Goal: Task Accomplishment & Management: Manage account settings

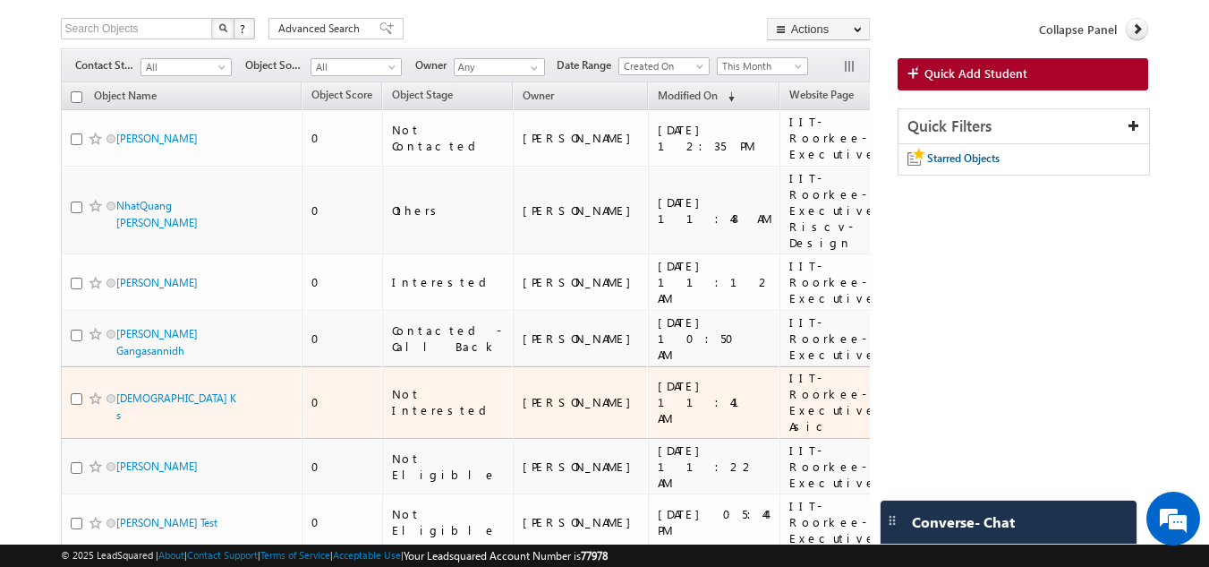
scroll to position [75, 0]
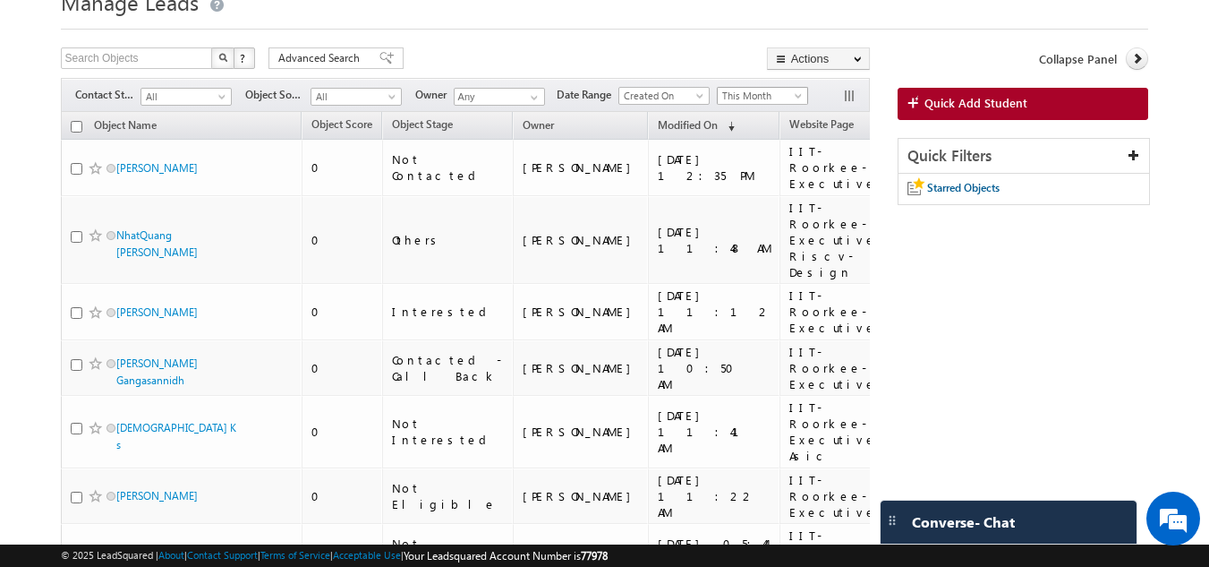
click at [782, 104] on span "This Month" at bounding box center [760, 96] width 85 height 16
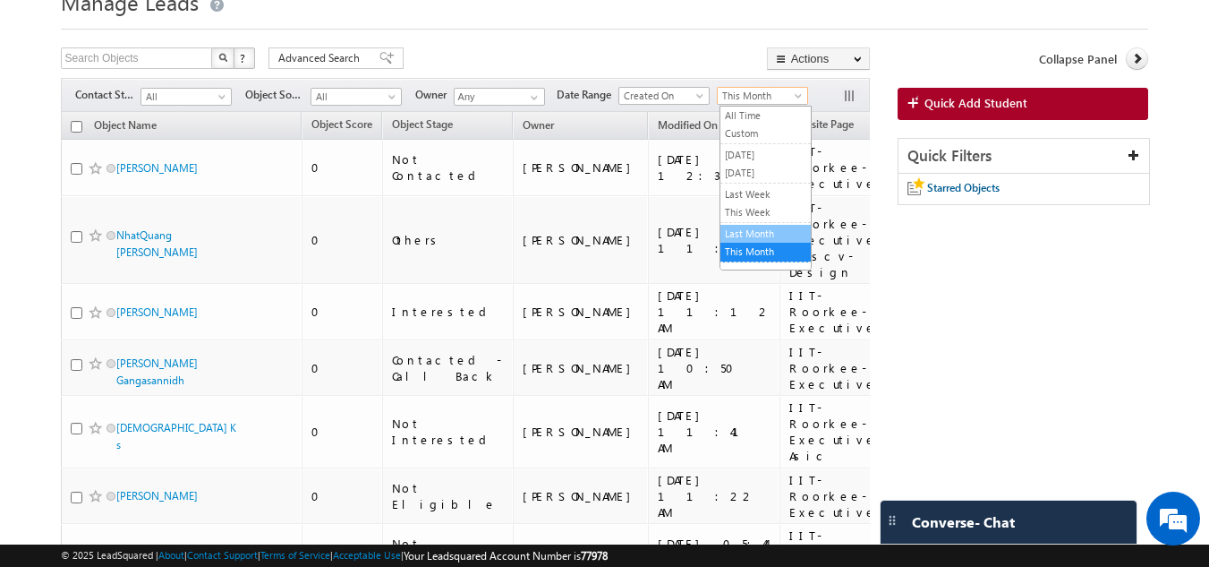
click at [728, 234] on link "Last Month" at bounding box center [766, 234] width 90 height 16
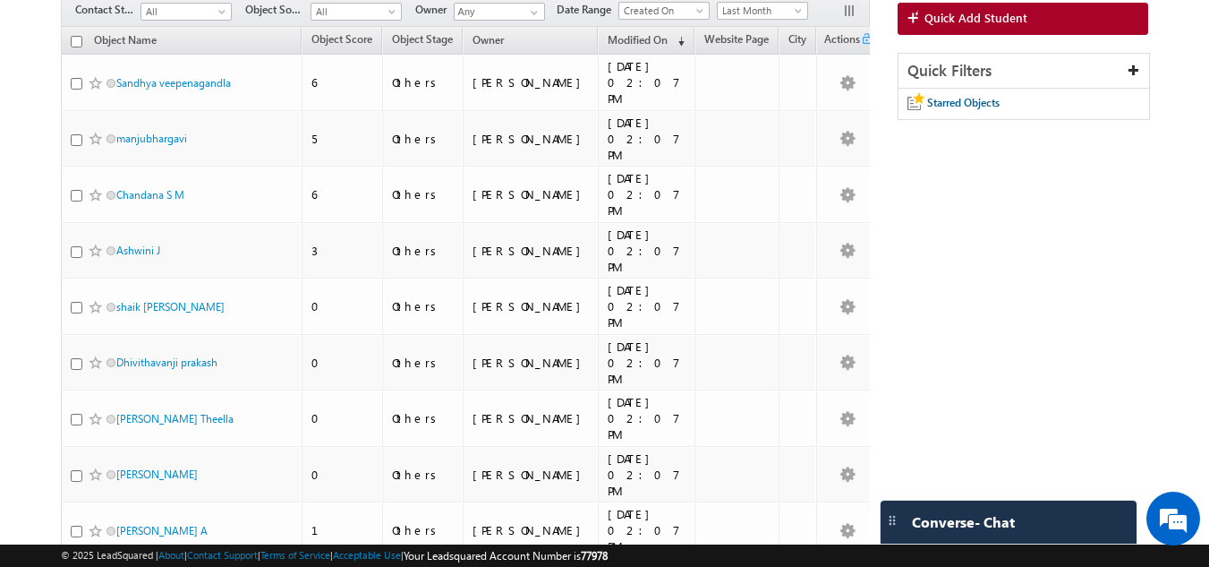
scroll to position [0, 0]
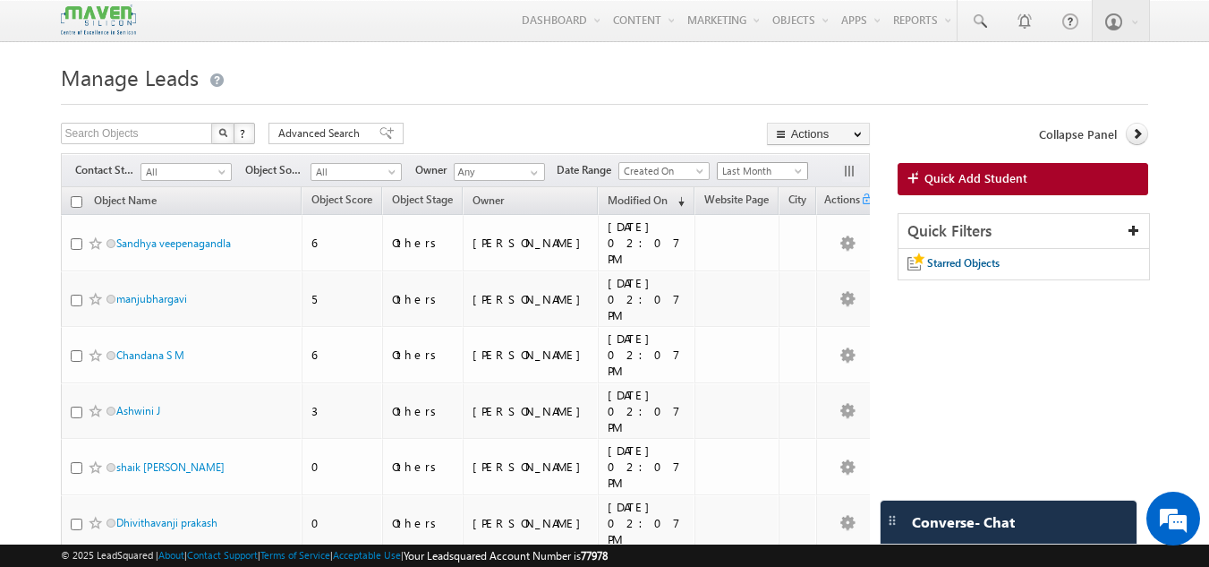
drag, startPoint x: 730, startPoint y: 169, endPoint x: 734, endPoint y: 186, distance: 17.4
click at [732, 170] on span "Last Month" at bounding box center [760, 171] width 85 height 16
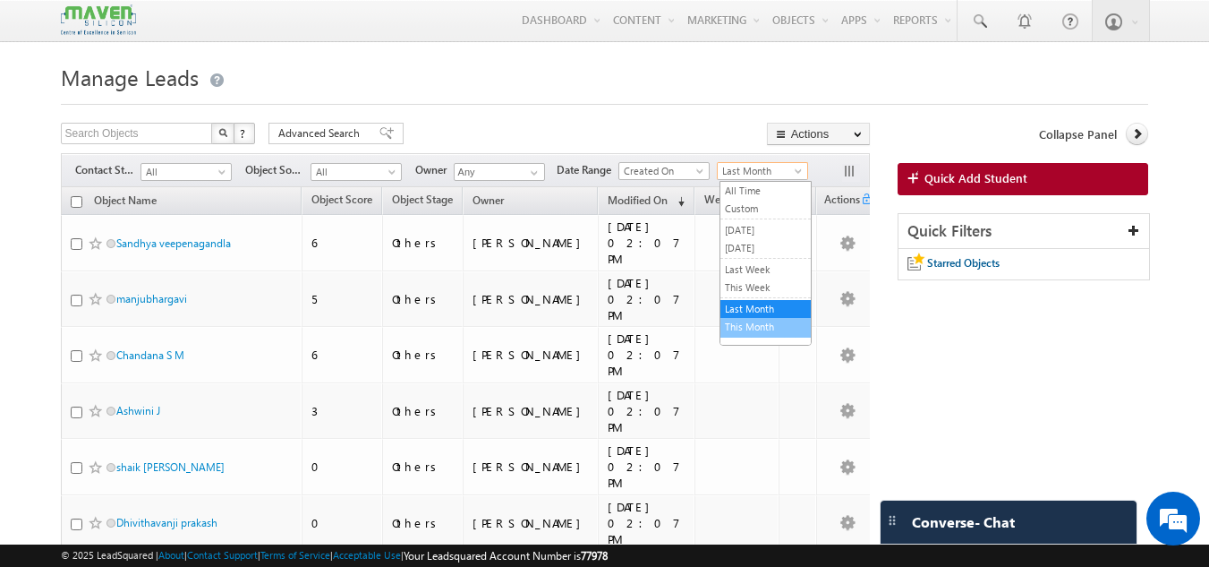
click at [725, 321] on link "This Month" at bounding box center [766, 327] width 90 height 16
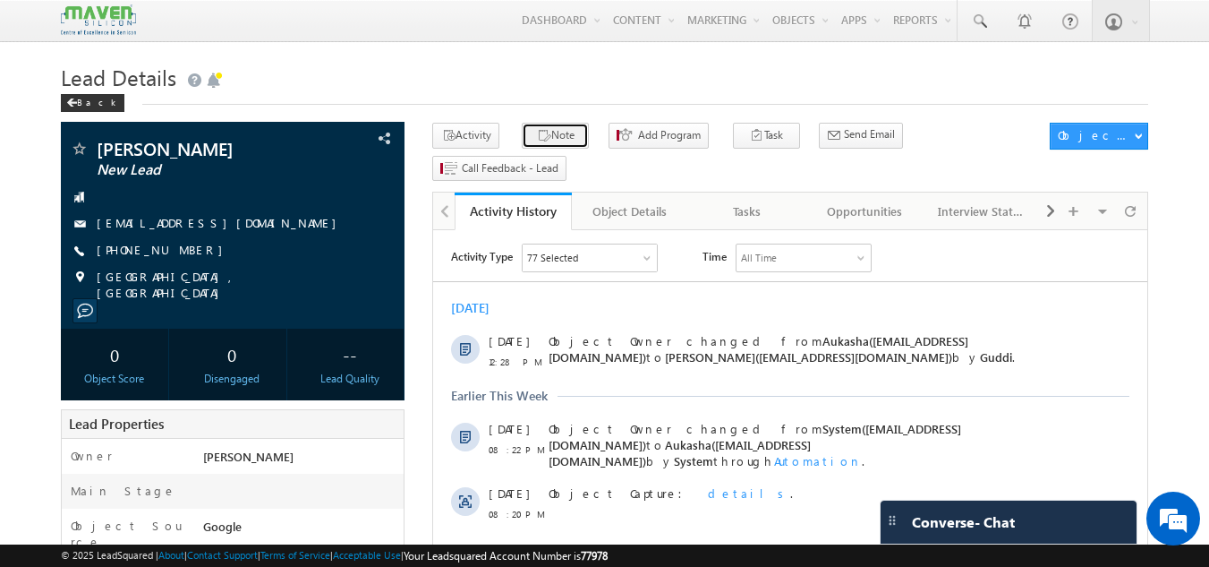
click at [541, 132] on button "Note" at bounding box center [555, 136] width 67 height 26
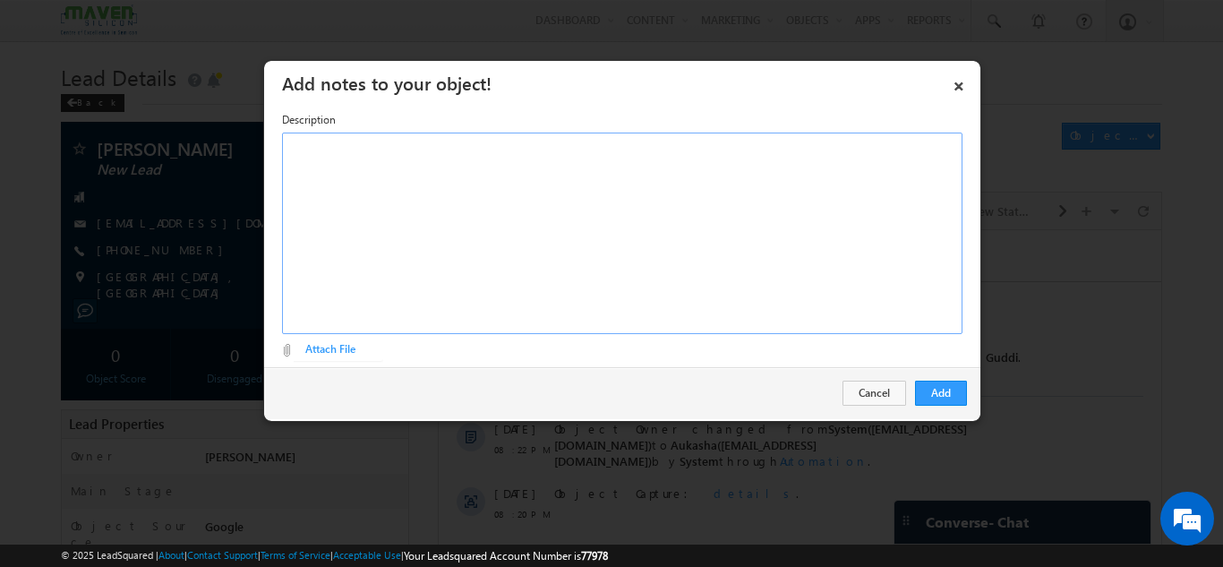
click at [516, 189] on div "Rich Text Editor, Description-inline-editor-div" at bounding box center [622, 232] width 680 height 201
click at [942, 399] on button "Add" at bounding box center [941, 392] width 52 height 25
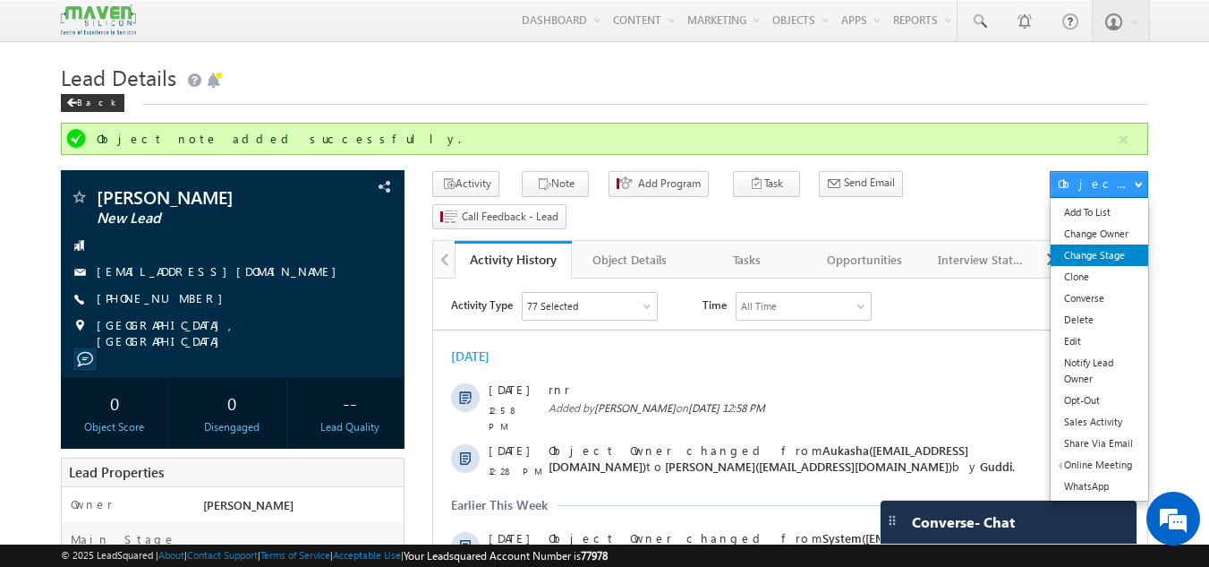
click at [1079, 260] on link "Change Stage" at bounding box center [1100, 254] width 98 height 21
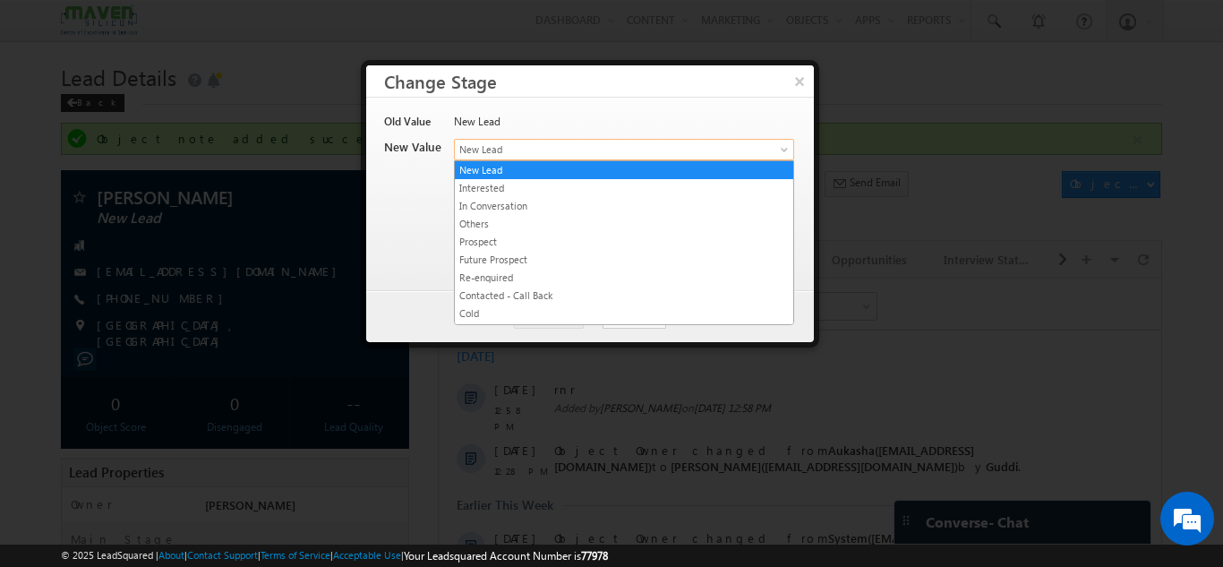
click at [592, 152] on span "New Lead" at bounding box center [594, 149] width 279 height 16
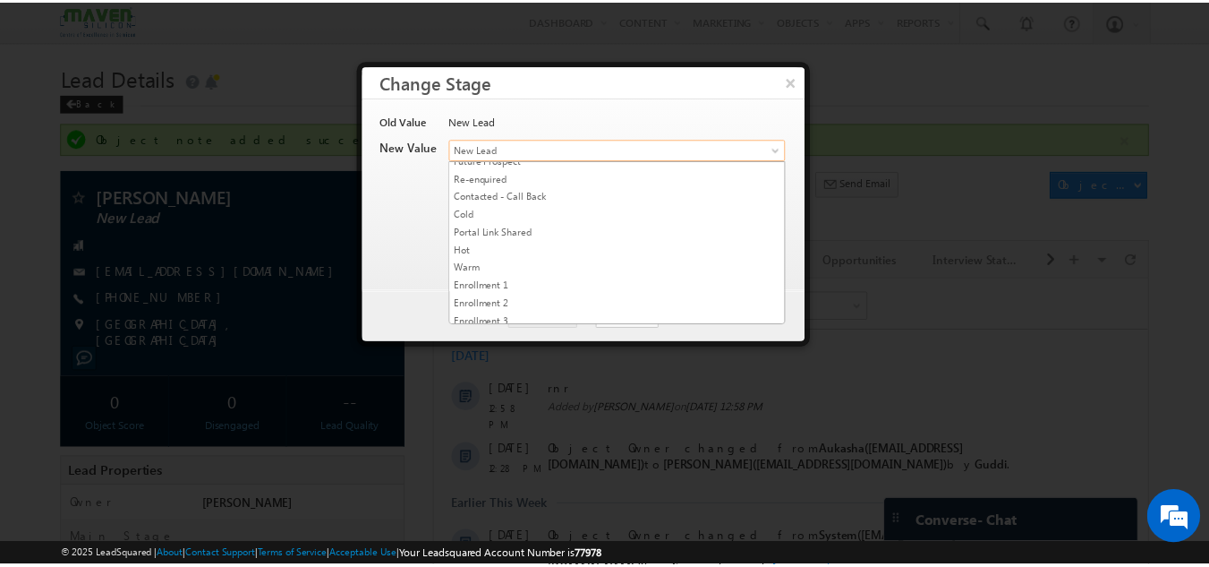
scroll to position [356, 0]
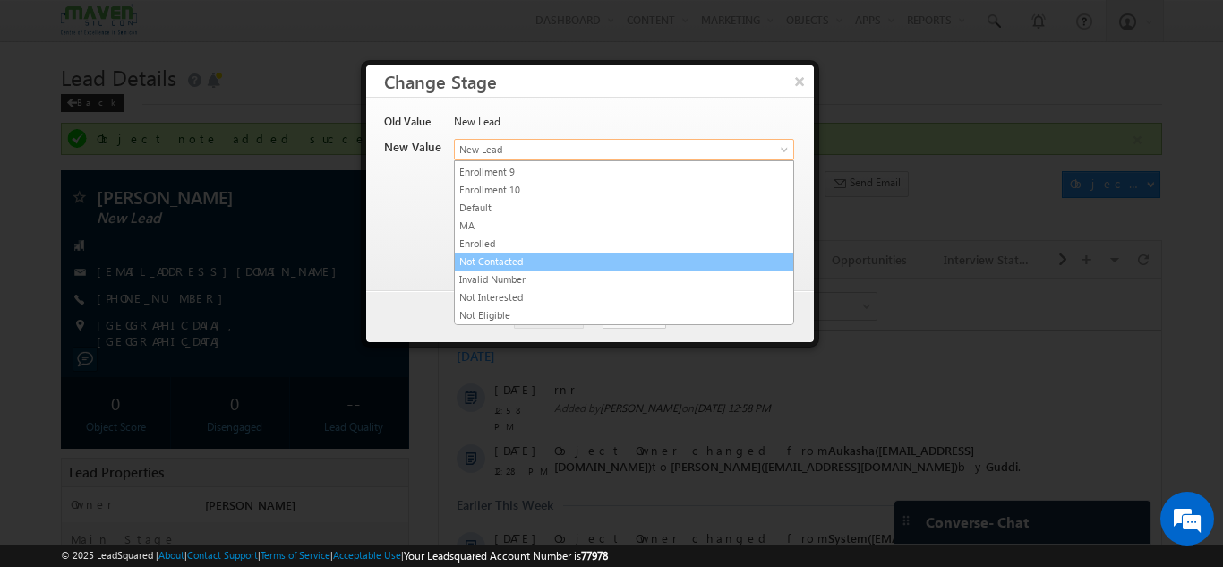
click at [530, 264] on link "Not Contacted" at bounding box center [624, 261] width 338 height 16
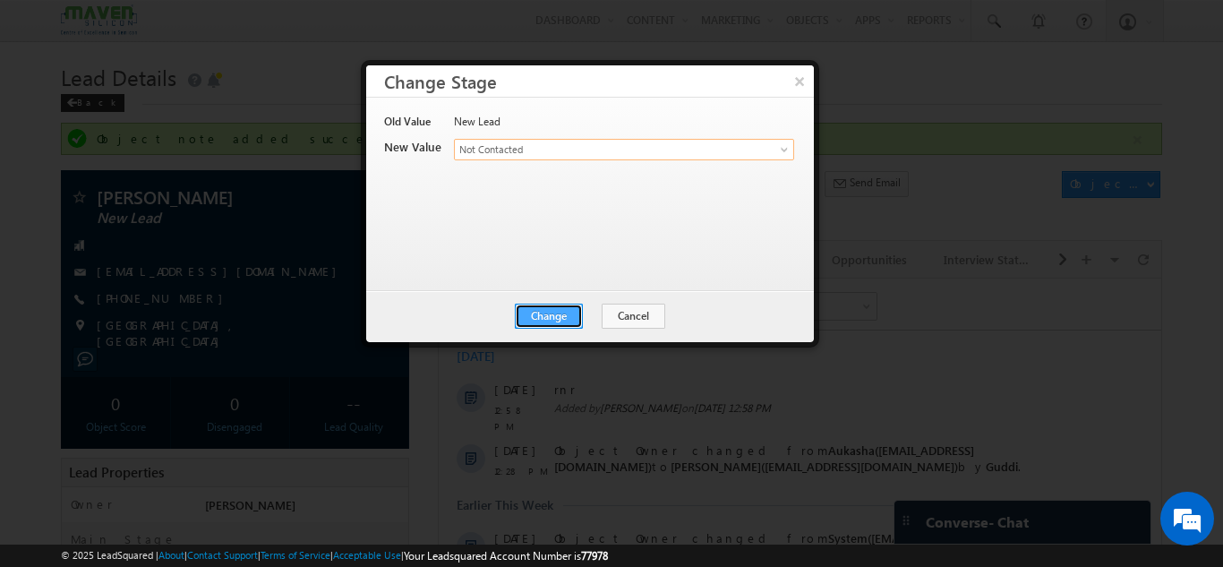
click at [534, 311] on button "Change" at bounding box center [549, 315] width 68 height 25
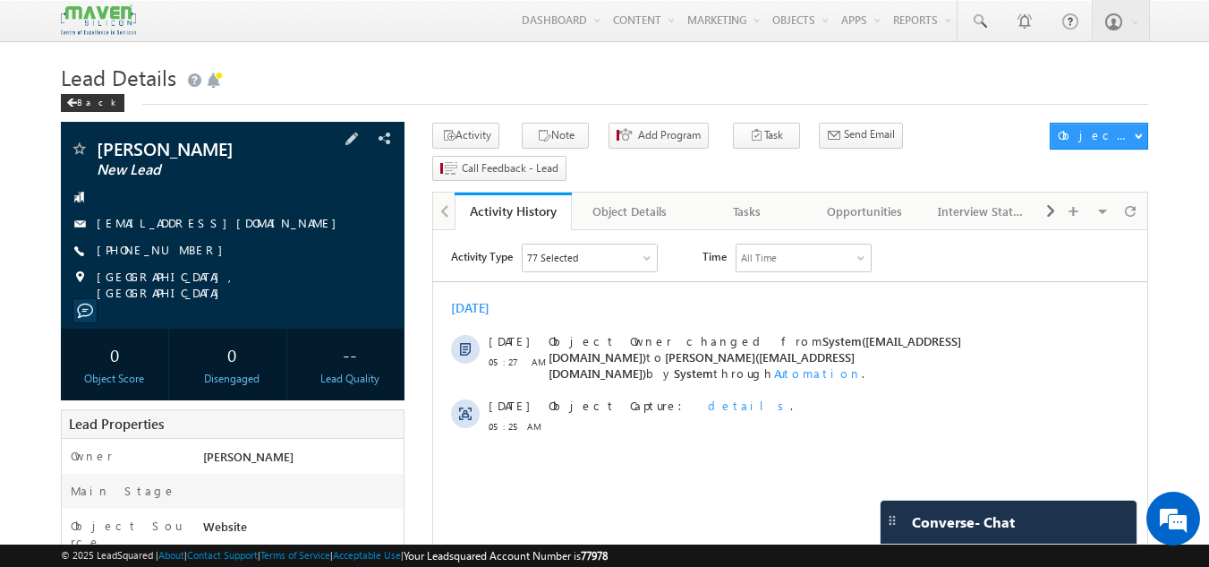
click at [182, 251] on div "[PHONE_NUMBER]" at bounding box center [233, 251] width 327 height 18
copy div "[PHONE_NUMBER]"
click at [287, 274] on div "[GEOGRAPHIC_DATA], [GEOGRAPHIC_DATA]" at bounding box center [233, 278] width 327 height 18
click at [183, 255] on div "[PHONE_NUMBER]" at bounding box center [233, 251] width 327 height 18
copy div "[PHONE_NUMBER]"
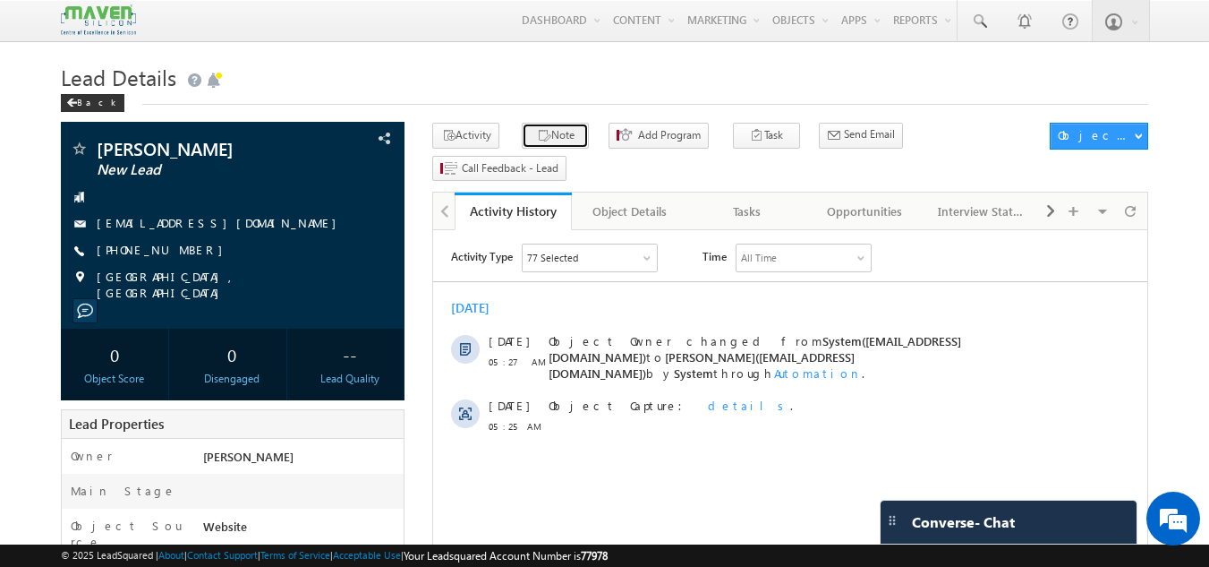
click at [551, 139] on button "Note" at bounding box center [555, 136] width 67 height 26
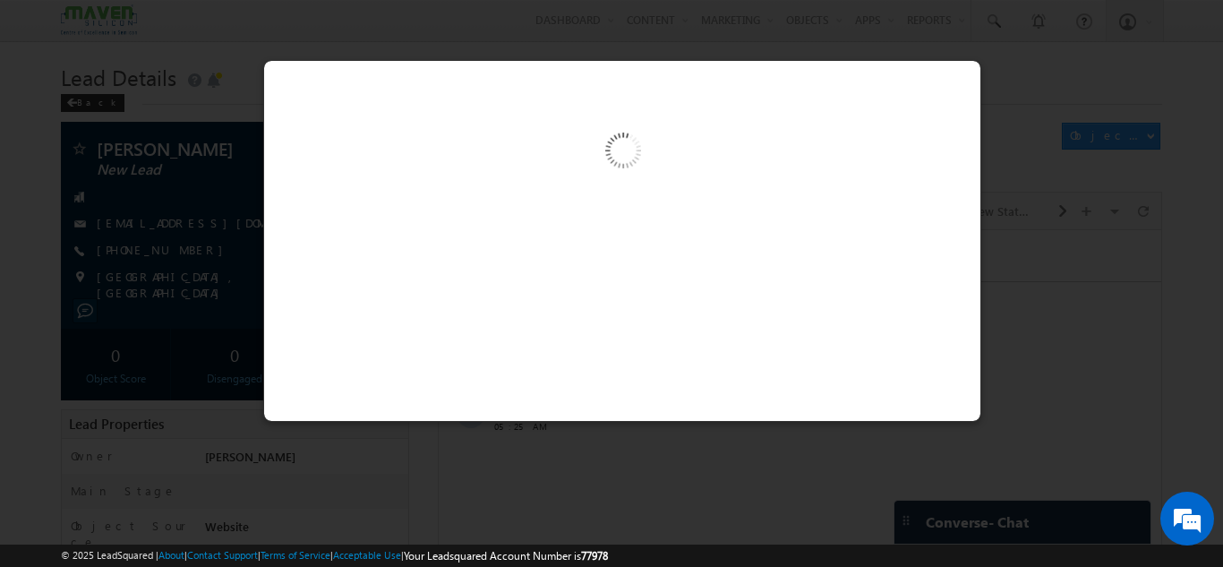
click at [585, 192] on img at bounding box center [621, 153] width 185 height 185
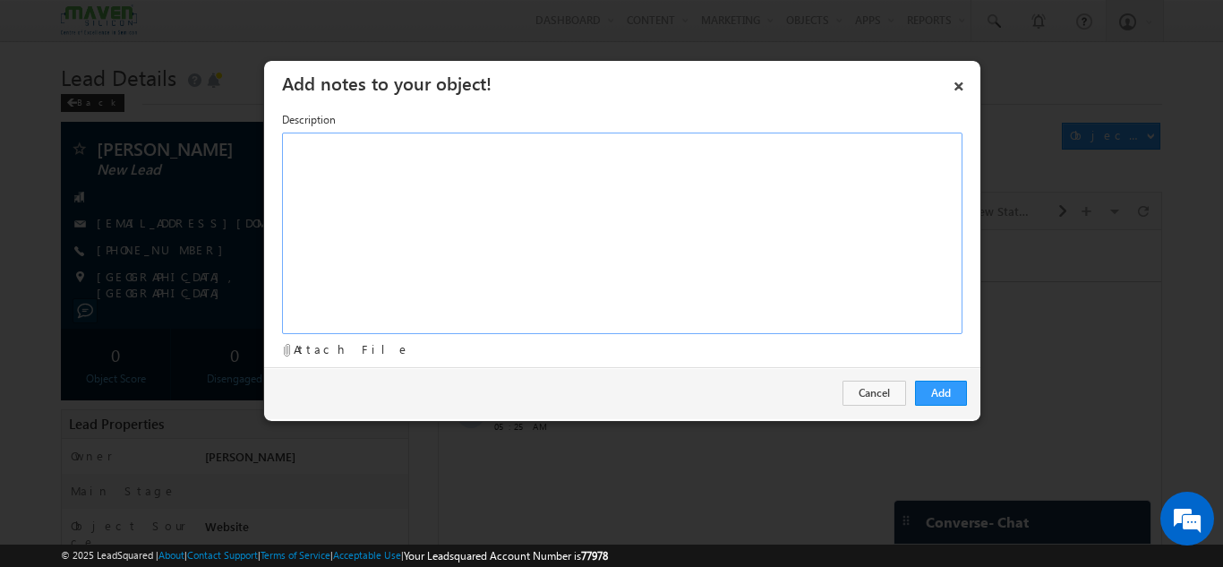
click at [585, 192] on div at bounding box center [622, 232] width 680 height 201
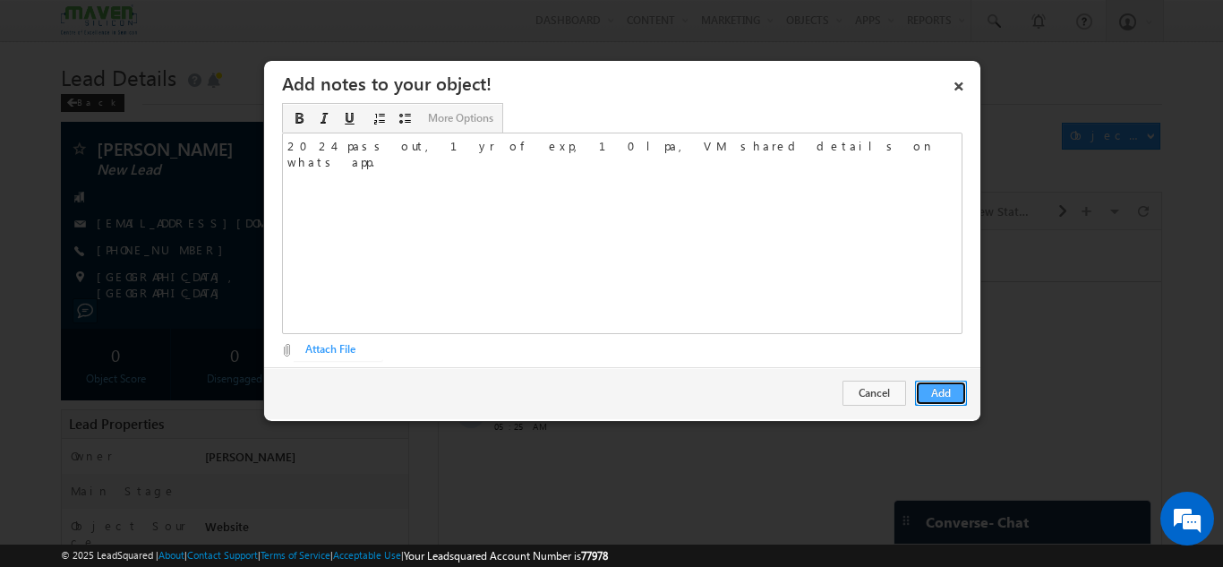
click at [949, 392] on button "Add" at bounding box center [941, 392] width 52 height 25
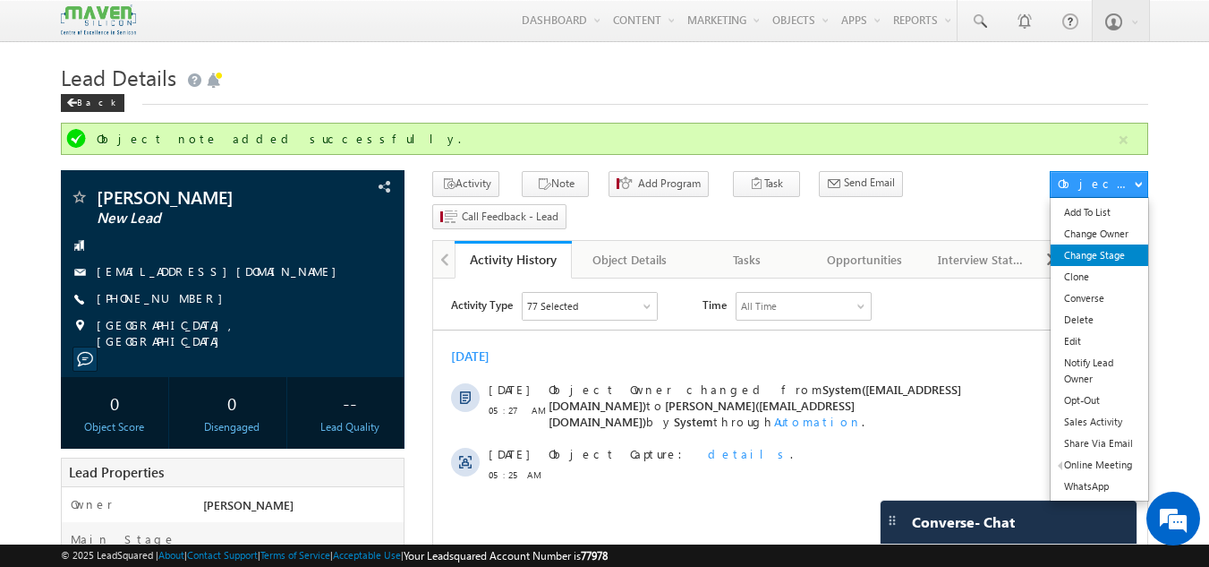
click at [1103, 251] on link "Change Stage" at bounding box center [1100, 254] width 98 height 21
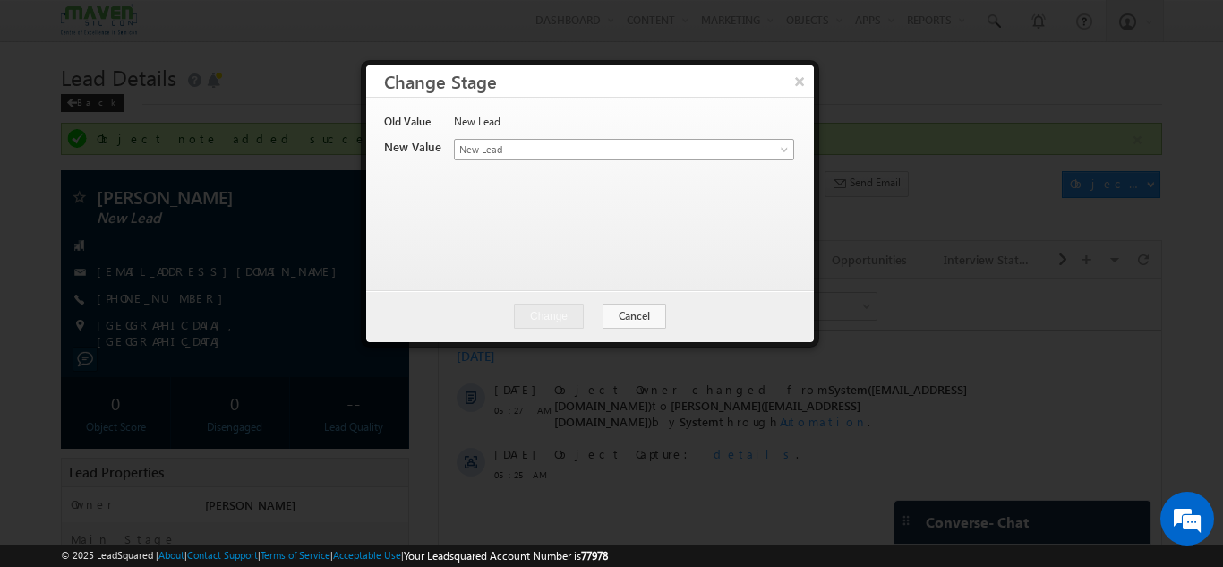
click at [553, 144] on span "New Lead" at bounding box center [594, 149] width 279 height 16
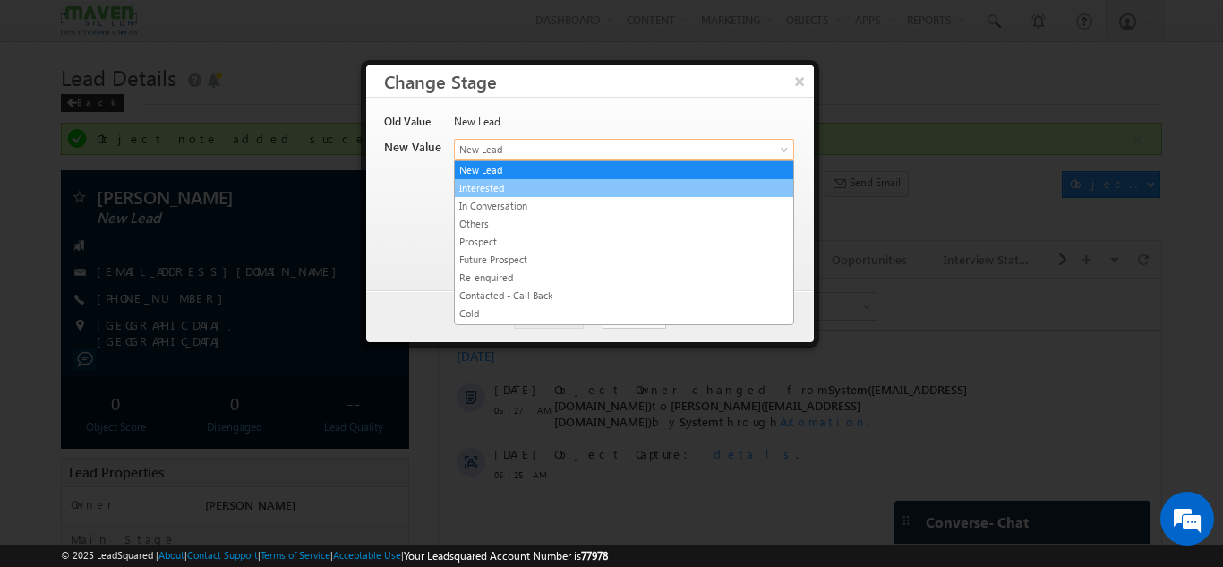
click at [528, 190] on link "Interested" at bounding box center [624, 188] width 338 height 16
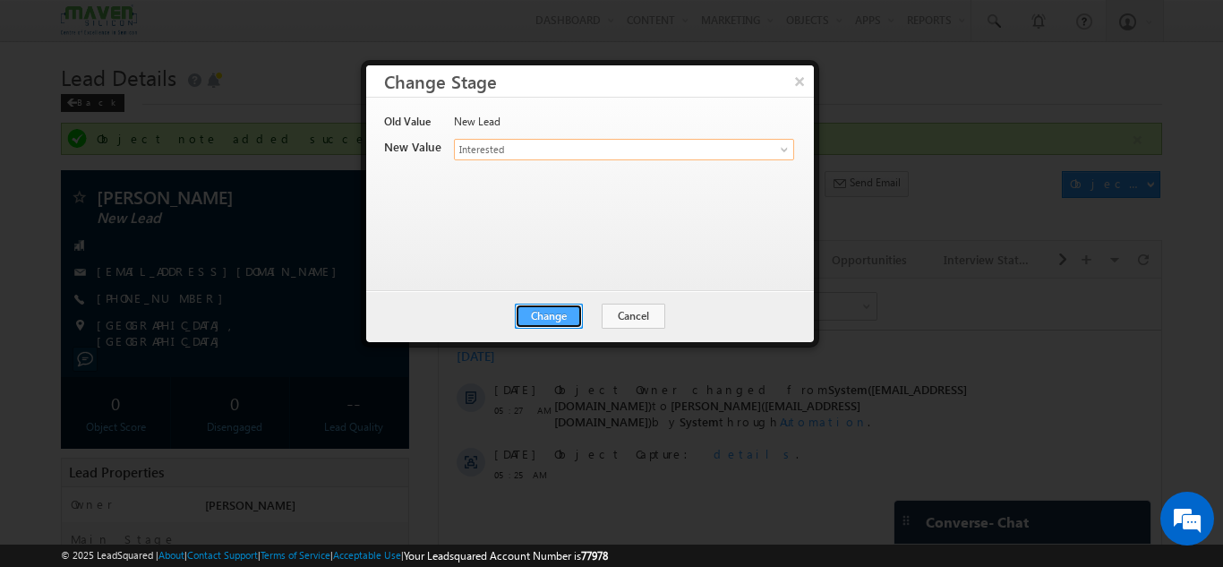
click at [552, 314] on button "Change" at bounding box center [549, 315] width 68 height 25
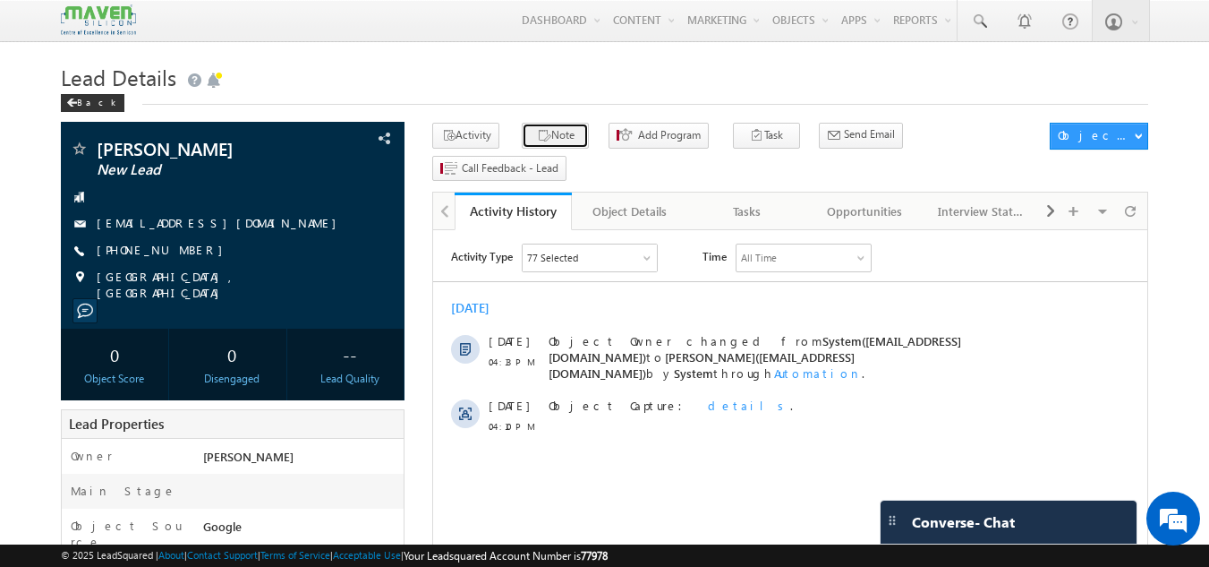
click at [560, 134] on button "Note" at bounding box center [555, 136] width 67 height 26
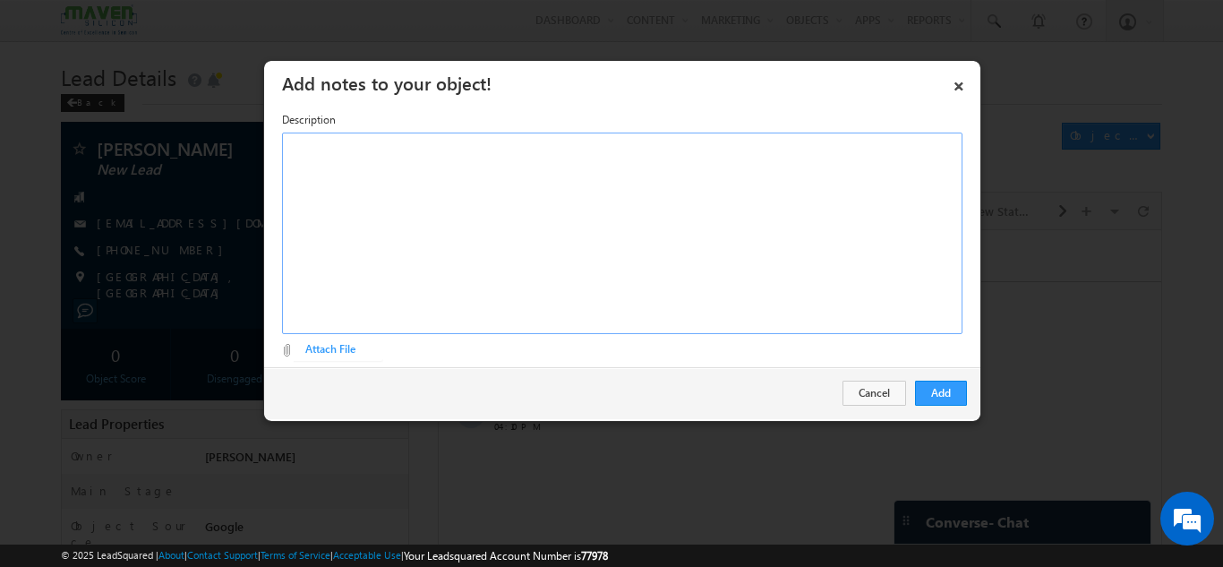
click at [589, 248] on div "Rich Text Editor, Description-inline-editor-div" at bounding box center [622, 232] width 680 height 201
click at [936, 393] on button "Add" at bounding box center [941, 392] width 52 height 25
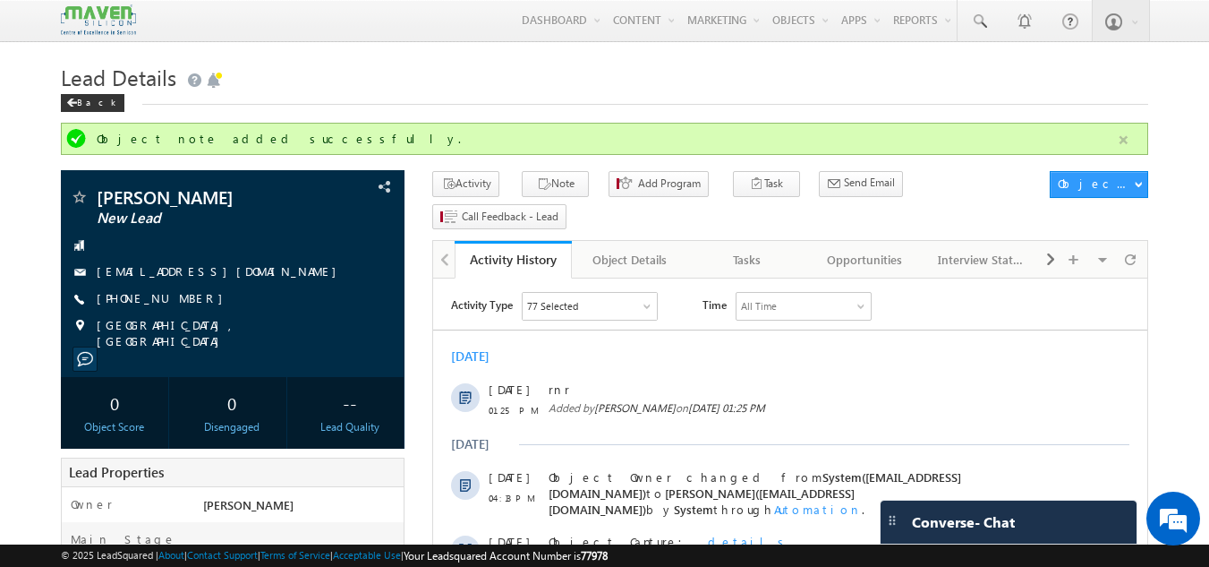
click at [1129, 141] on button "button" at bounding box center [1124, 140] width 22 height 22
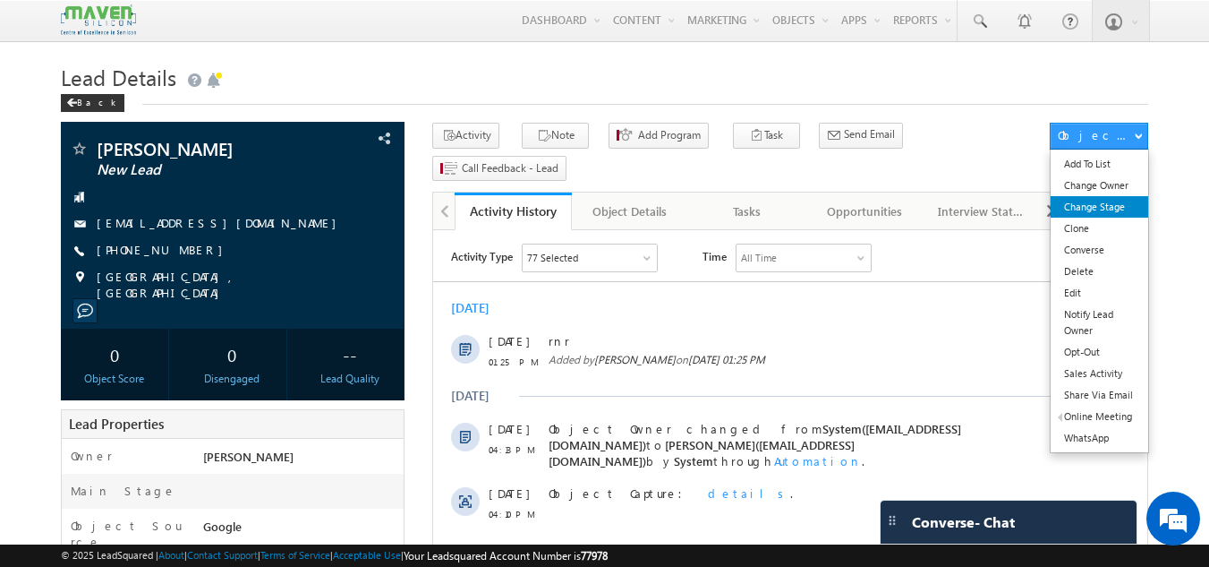
click at [1107, 216] on link "Change Stage" at bounding box center [1100, 206] width 98 height 21
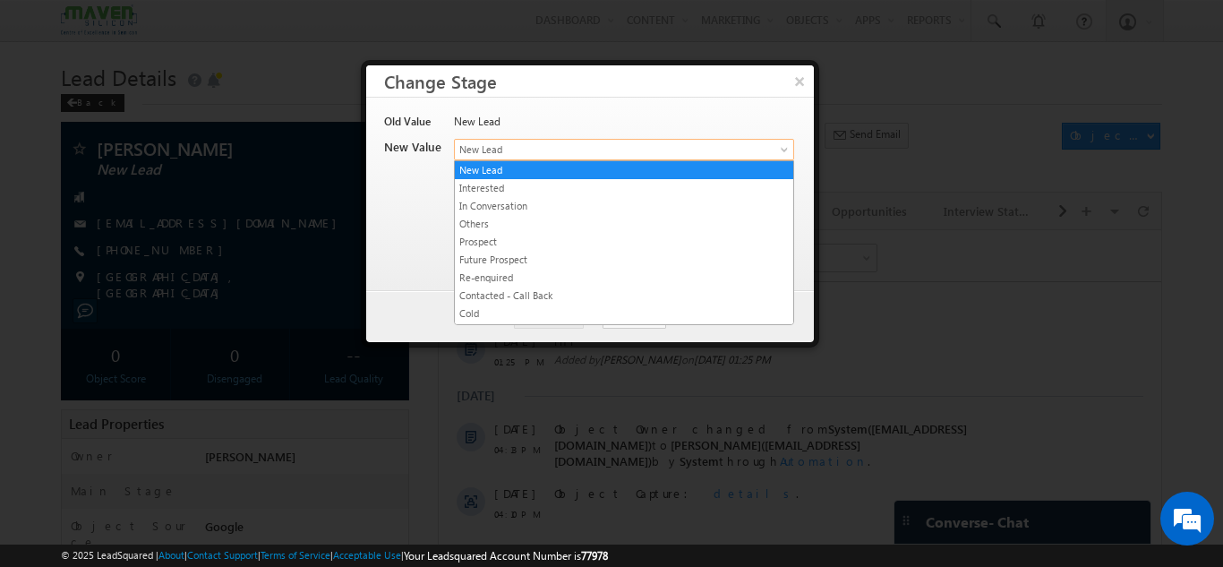
click at [654, 141] on span "New Lead" at bounding box center [594, 149] width 279 height 16
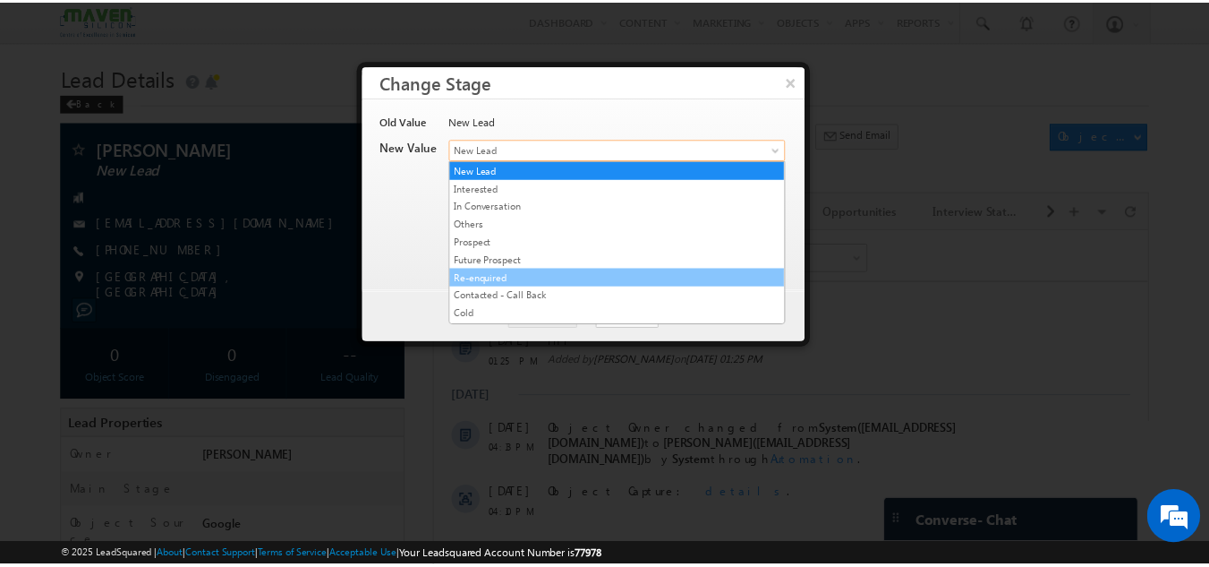
scroll to position [356, 0]
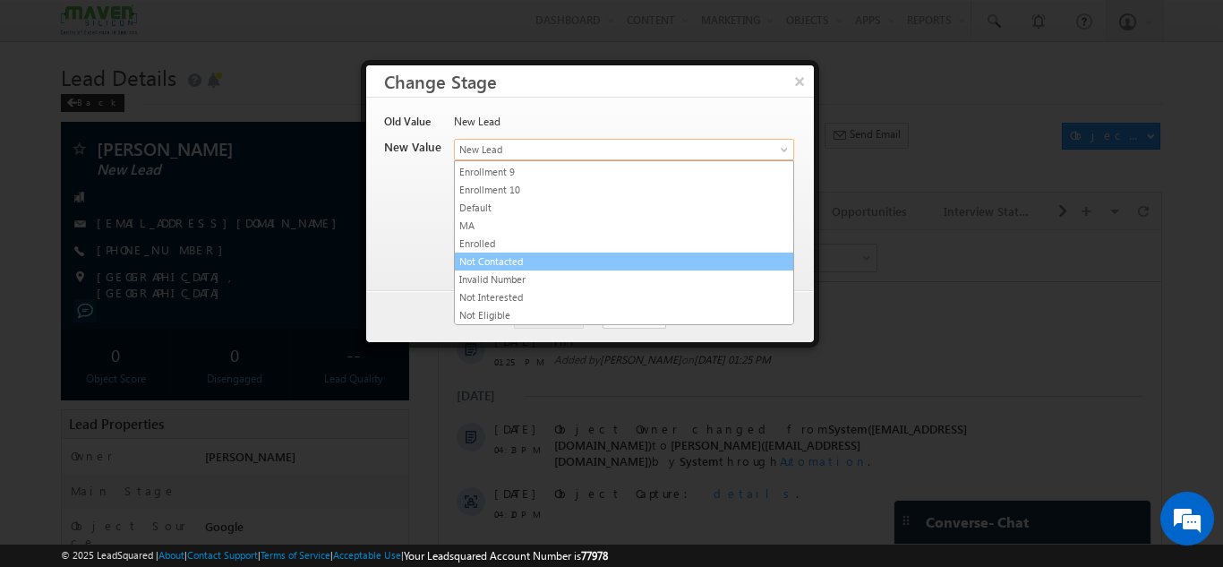
click at [533, 264] on link "Not Contacted" at bounding box center [624, 261] width 338 height 16
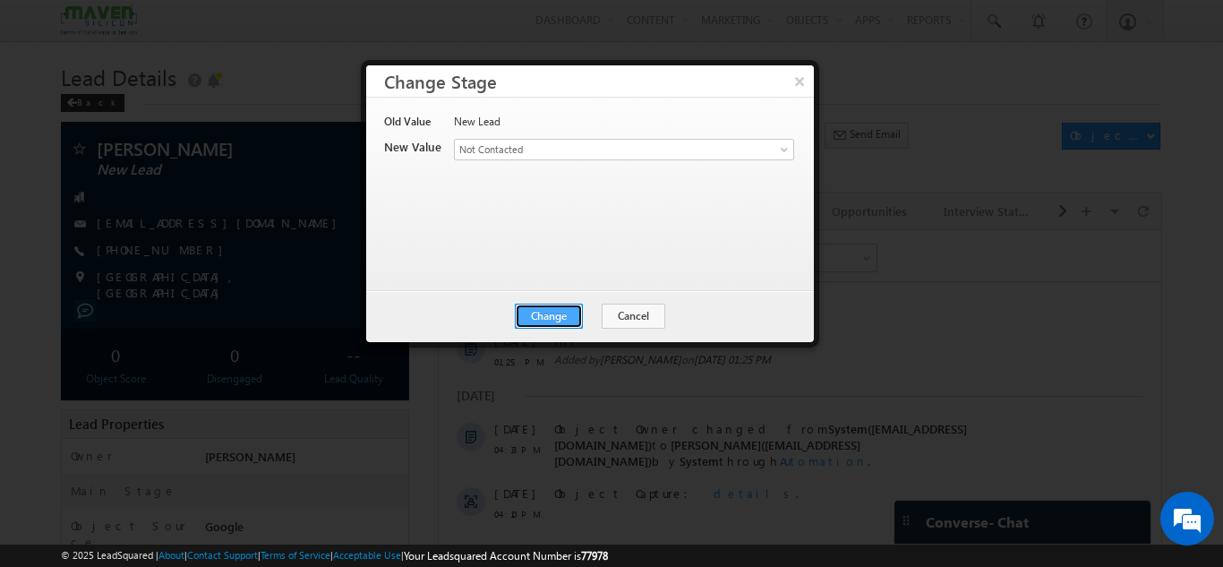
click at [556, 323] on button "Change" at bounding box center [549, 315] width 68 height 25
